Goal: Task Accomplishment & Management: Manage account settings

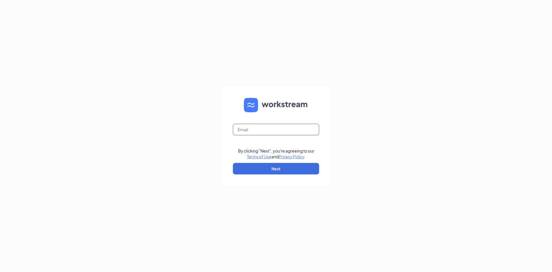
click at [272, 127] on input "text" at bounding box center [276, 130] width 86 height 12
type input "shannan@bigspringcfa.org"
click at [302, 168] on button "Next" at bounding box center [276, 169] width 86 height 12
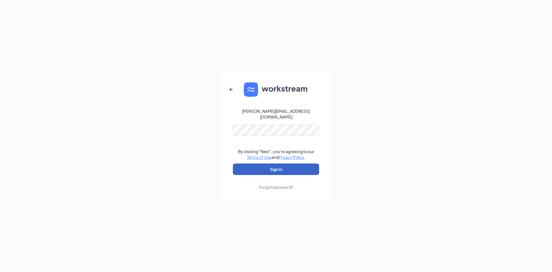
click at [288, 171] on button "Sign In" at bounding box center [276, 169] width 86 height 12
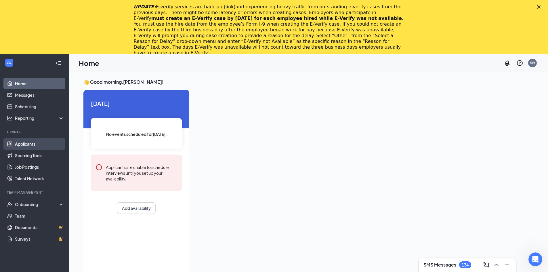
click at [36, 143] on link "Applicants" at bounding box center [39, 144] width 49 height 12
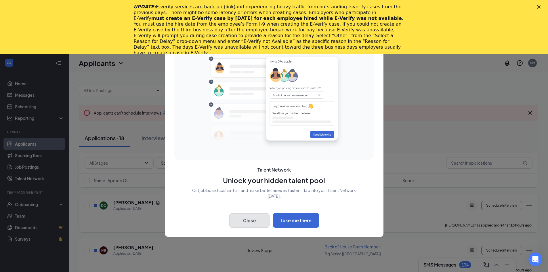
click at [254, 221] on button "Close" at bounding box center [249, 220] width 40 height 14
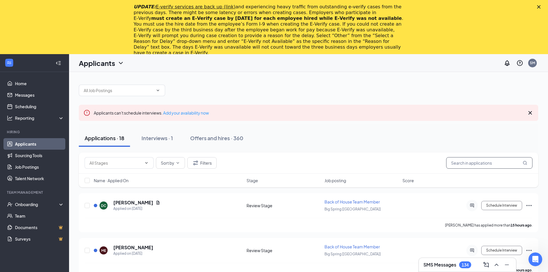
click at [473, 162] on input "text" at bounding box center [489, 163] width 86 height 12
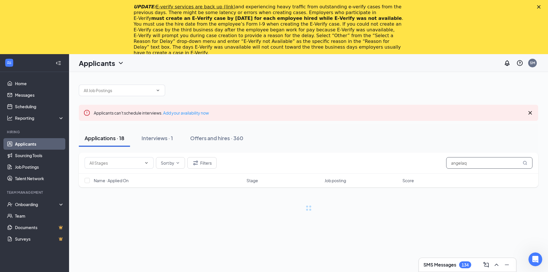
type input "angela"
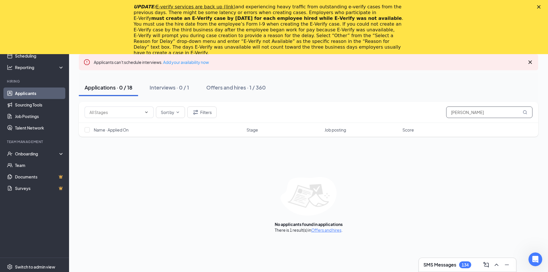
scroll to position [54, 0]
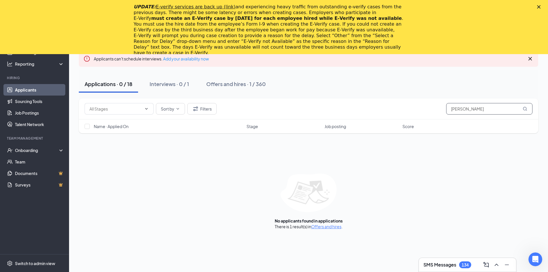
drag, startPoint x: 485, startPoint y: 106, endPoint x: 309, endPoint y: 106, distance: 175.5
click at [309, 106] on div "Sort by Filters angela" at bounding box center [309, 109] width 448 height 12
type input "bowman"
click at [43, 102] on link "Sourcing Tools" at bounding box center [39, 101] width 49 height 12
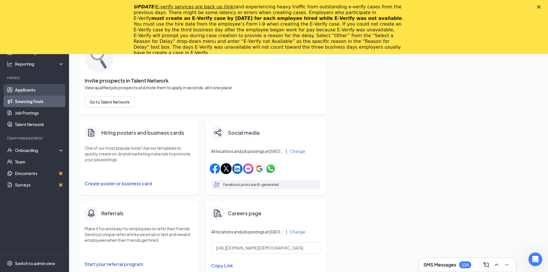
click at [46, 88] on link "Applicants" at bounding box center [39, 90] width 49 height 12
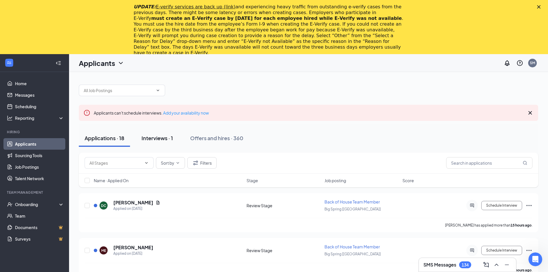
click at [162, 140] on div "Interviews · 1" at bounding box center [157, 137] width 31 height 7
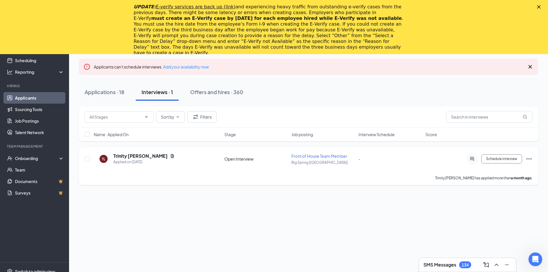
scroll to position [54, 0]
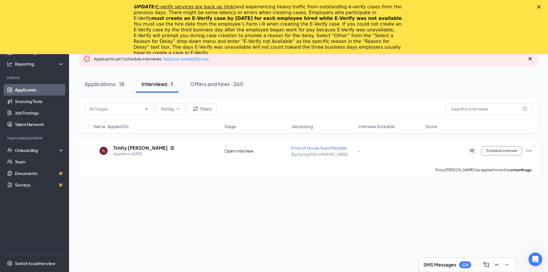
click at [542, 9] on div "UPDATE: E-verify services are back up (link) and experiencing heavy traffic fro…" at bounding box center [274, 29] width 548 height 55
click at [540, 6] on polygon "Close" at bounding box center [538, 6] width 3 height 3
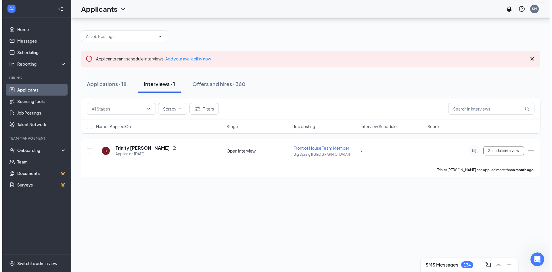
scroll to position [0, 0]
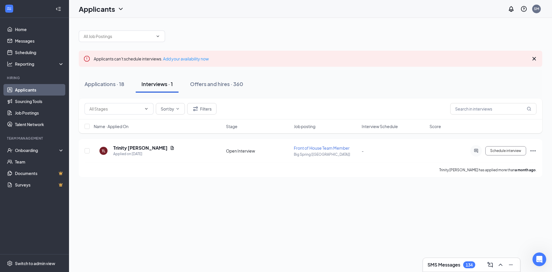
click at [535, 59] on icon "Cross" at bounding box center [534, 58] width 3 height 3
